Goal: Task Accomplishment & Management: Use online tool/utility

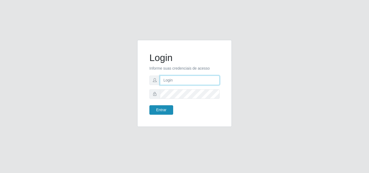
type input "[EMAIL_ADDRESS][DOMAIN_NAME]"
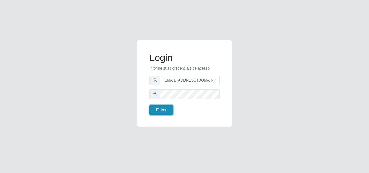
click at [168, 109] on button "Entrar" at bounding box center [161, 109] width 24 height 9
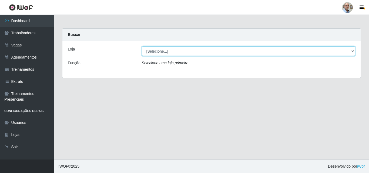
click at [173, 49] on select "[Selecione...] Mar Vermelho - Loja 04" at bounding box center [249, 50] width 214 height 9
select select "251"
click at [142, 46] on select "[Selecione...] Mar Vermelho - Loja 04" at bounding box center [249, 50] width 214 height 9
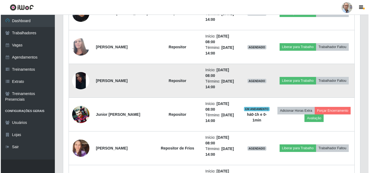
scroll to position [351, 0]
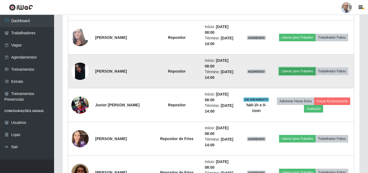
click at [291, 73] on button "Liberar para Trabalho" at bounding box center [297, 72] width 36 height 8
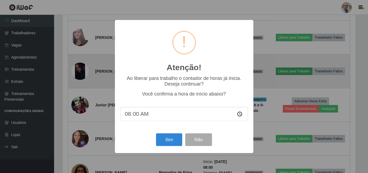
scroll to position [112, 294]
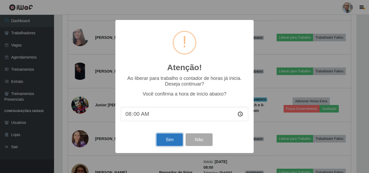
click at [161, 140] on button "Sim" at bounding box center [169, 139] width 26 height 13
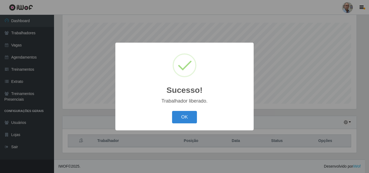
click at [276, 117] on div "Sucesso! × Trabalhador liberado. OK Cancel" at bounding box center [184, 86] width 369 height 173
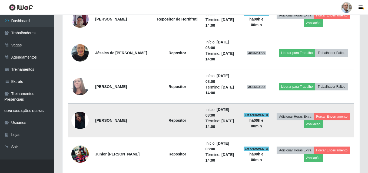
scroll to position [305, 0]
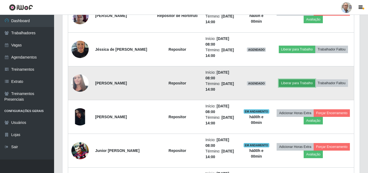
click at [286, 84] on button "Liberar para Trabalho" at bounding box center [296, 83] width 36 height 8
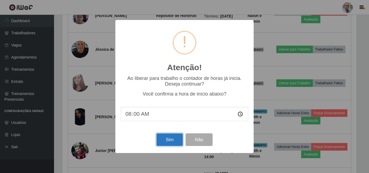
click at [167, 138] on button "Sim" at bounding box center [169, 139] width 26 height 13
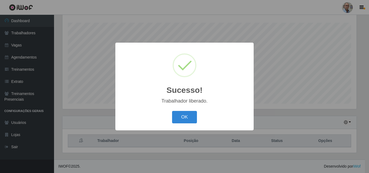
click at [285, 103] on div "Sucesso! × Trabalhador liberado. OK Cancel" at bounding box center [184, 86] width 369 height 173
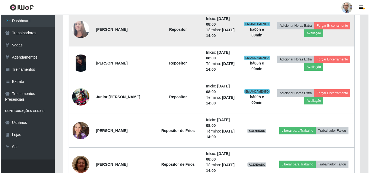
scroll to position [359, 0]
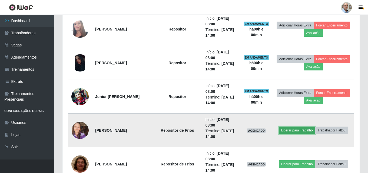
click at [292, 130] on button "Liberar para Trabalho" at bounding box center [296, 131] width 36 height 8
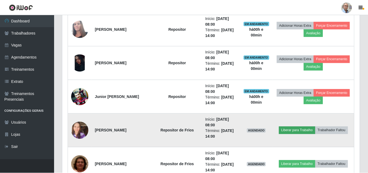
scroll to position [112, 294]
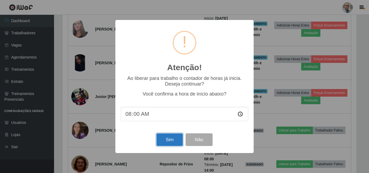
click at [176, 136] on button "Sim" at bounding box center [169, 139] width 26 height 13
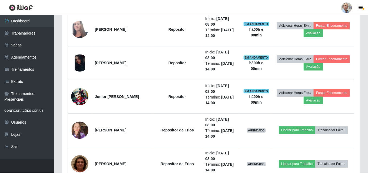
scroll to position [0, 0]
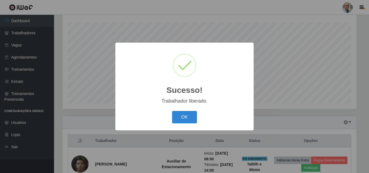
click at [277, 107] on div "Sucesso! × Trabalhador liberado. OK Cancel" at bounding box center [184, 86] width 369 height 173
